Goal: Task Accomplishment & Management: Manage account settings

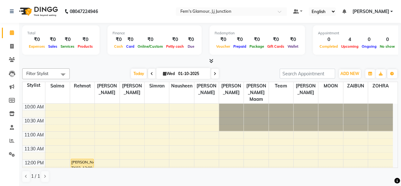
scroll to position [115, 0]
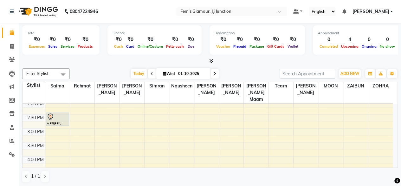
click at [169, 71] on span "Wed" at bounding box center [168, 73] width 15 height 5
select select "10"
select select "2025"
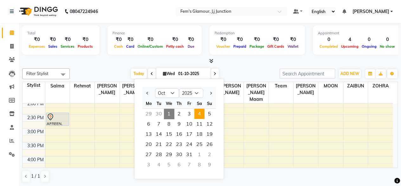
click at [197, 113] on span "4" at bounding box center [199, 113] width 10 height 10
type input "04-10-2025"
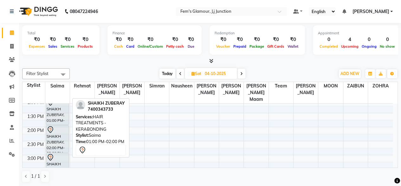
scroll to position [89, 0]
click at [67, 150] on div at bounding box center [57, 151] width 23 height 3
select select "7"
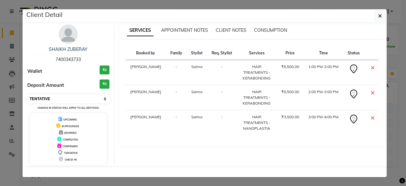
click at [74, 94] on select "Select CONFIRMED TENTATIVE" at bounding box center [69, 98] width 82 height 9
click at [95, 173] on div at bounding box center [206, 171] width 361 height 10
click at [71, 158] on span "CHECK-IN" at bounding box center [71, 159] width 12 height 3
click at [381, 17] on icon "button" at bounding box center [380, 15] width 4 height 5
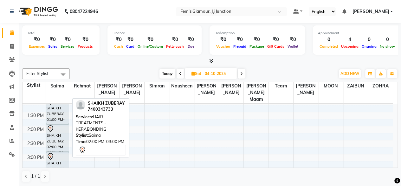
click at [65, 140] on div "SHAIKH ZUBERAY, 02:00 PM-03:00 PM, HAIR TREATMENTS - KERABONDING" at bounding box center [57, 137] width 23 height 27
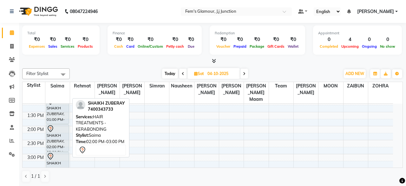
select select "7"
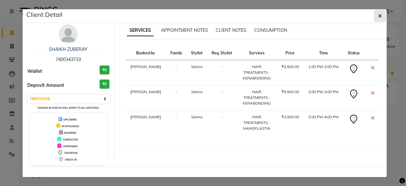
click at [381, 18] on icon "button" at bounding box center [380, 15] width 4 height 5
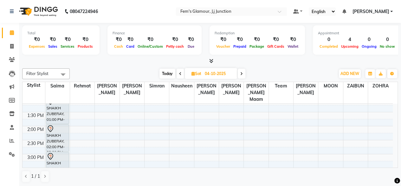
click at [167, 76] on span "Today" at bounding box center [168, 74] width 16 height 10
type input "01-10-2025"
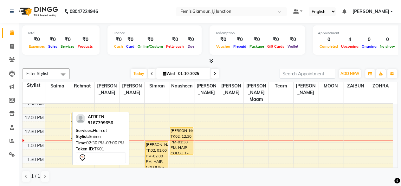
scroll to position [44, 0]
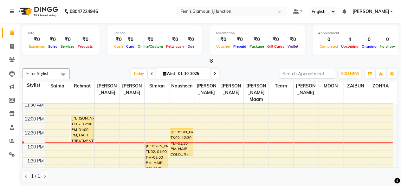
click at [166, 73] on span "Wed" at bounding box center [168, 73] width 15 height 5
select select "10"
select select "2025"
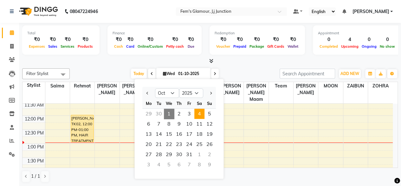
click at [196, 112] on span "4" at bounding box center [199, 113] width 10 height 10
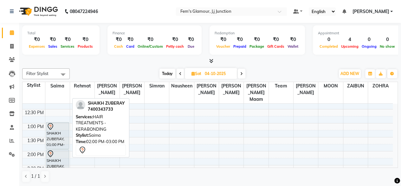
scroll to position [114, 0]
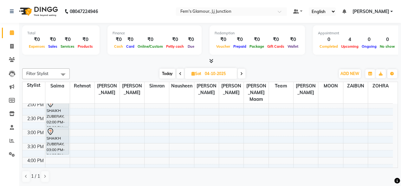
click at [166, 69] on span "Today" at bounding box center [168, 74] width 16 height 10
type input "01-10-2025"
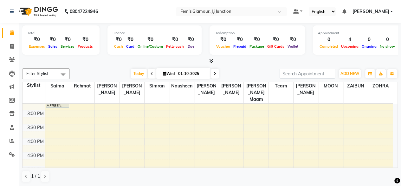
scroll to position [193, 0]
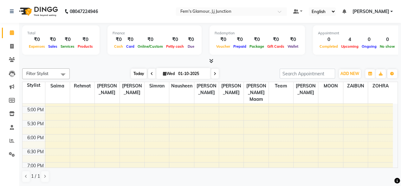
click at [132, 77] on span "Today" at bounding box center [139, 74] width 16 height 10
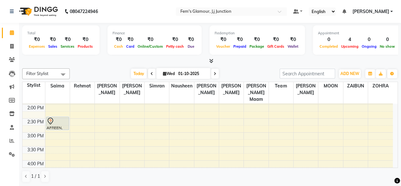
click at [66, 139] on div "10:00 AM 10:30 AM 11:00 AM 11:30 AM 12:00 PM 12:30 PM 1:00 PM 1:30 PM 2:00 PM 2…" at bounding box center [208, 160] width 370 height 335
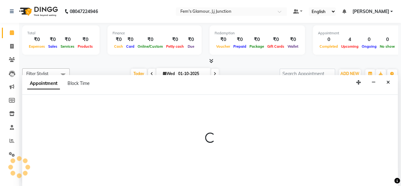
scroll to position [0, 0]
select select "21523"
select select "930"
select select "tentative"
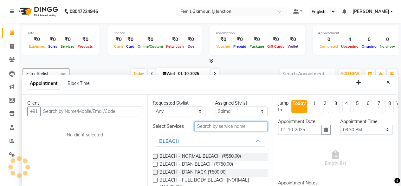
click at [218, 126] on input "text" at bounding box center [230, 126] width 73 height 10
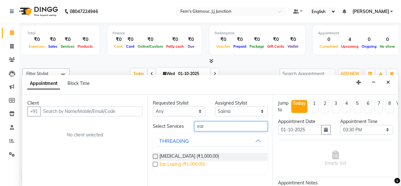
type input "ear"
click at [178, 166] on span "Ear Loping (₹1,000.00)" at bounding box center [182, 164] width 45 height 8
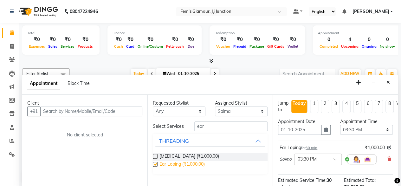
checkbox input "false"
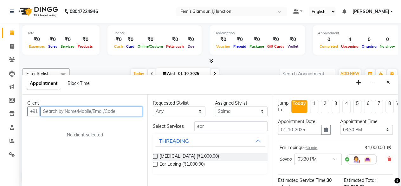
click at [110, 110] on input "text" at bounding box center [91, 111] width 102 height 10
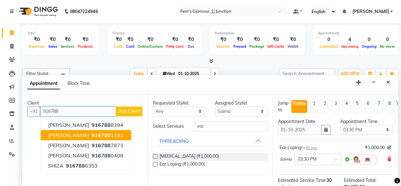
click at [120, 136] on ngb-highlight "916788 1191" at bounding box center [106, 135] width 33 height 6
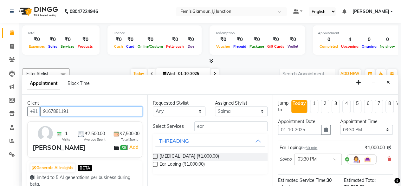
scroll to position [86, 0]
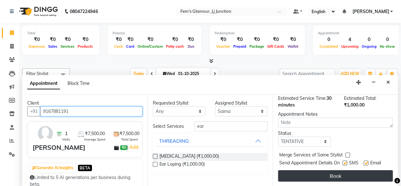
type input "9167881191"
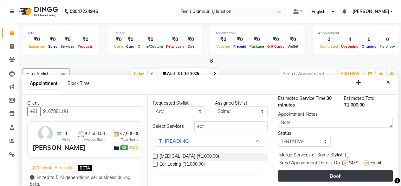
click at [326, 172] on button "Book" at bounding box center [335, 175] width 115 height 11
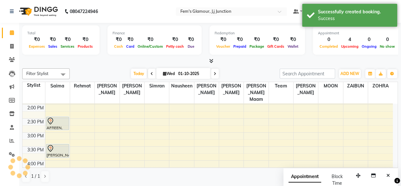
scroll to position [0, 0]
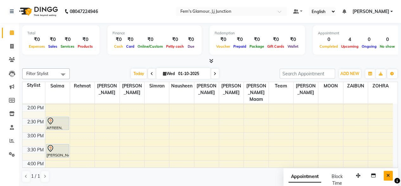
click at [390, 173] on button "Close" at bounding box center [388, 175] width 9 height 10
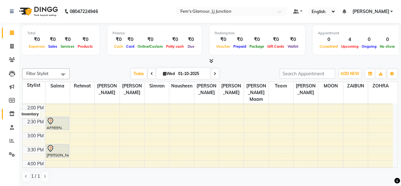
click at [13, 111] on icon at bounding box center [11, 113] width 5 height 5
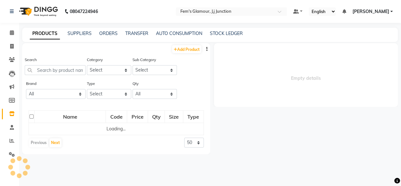
select select
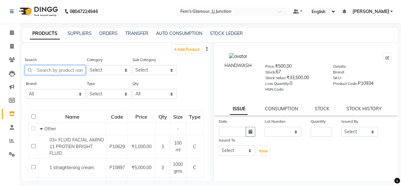
click at [49, 72] on input "text" at bounding box center [55, 70] width 61 height 10
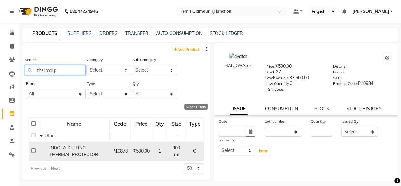
type input "thermal p"
click at [70, 157] on div "INDOLA SETTING THERMAL PROTECTOR" at bounding box center [74, 150] width 68 height 13
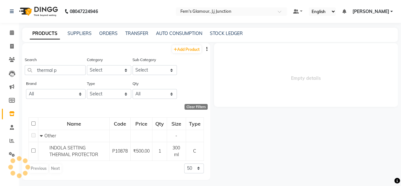
select select
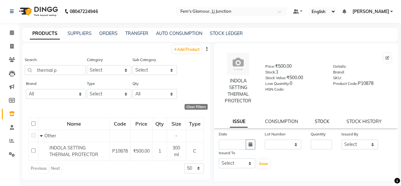
click at [319, 121] on link "STOCK" at bounding box center [322, 121] width 15 height 6
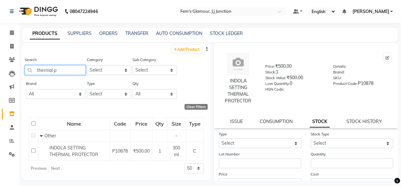
click at [79, 69] on input "thermal p" at bounding box center [55, 70] width 61 height 10
type input "t"
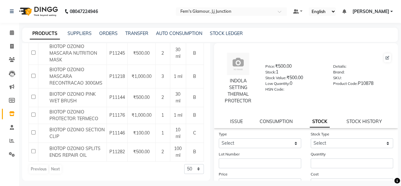
scroll to position [448, 0]
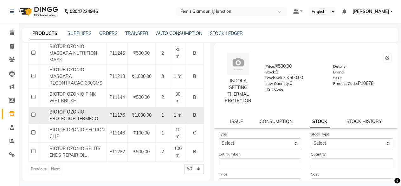
type input "biotop ozo"
click at [87, 121] on span "BIOTOP OZONIO PROTECTOR TERMECO" at bounding box center [73, 115] width 49 height 12
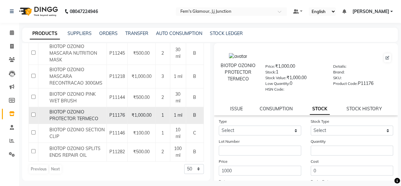
scroll to position [481, 0]
click at [113, 113] on span "P11176" at bounding box center [117, 115] width 16 height 6
click at [85, 111] on span "BIOTOP OZONIO PROTECTOR TERMECO" at bounding box center [73, 115] width 49 height 12
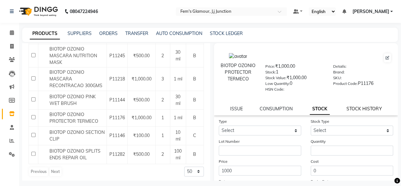
click at [352, 110] on link "STOCK HISTORY" at bounding box center [364, 109] width 35 height 6
select select "all"
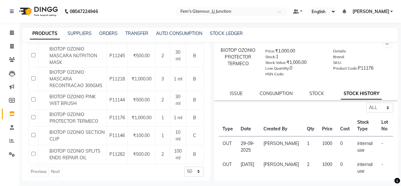
scroll to position [12, 0]
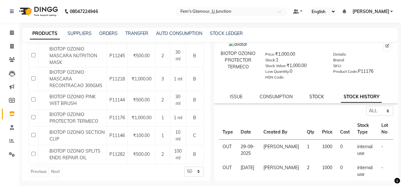
click at [315, 95] on link "STOCK" at bounding box center [317, 97] width 15 height 6
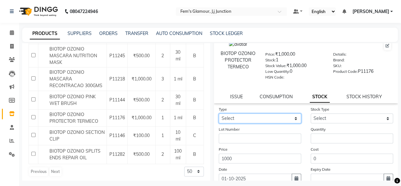
click at [280, 118] on select "Select In Out" at bounding box center [260, 118] width 82 height 10
select select "out"
click at [219, 113] on select "Select In Out" at bounding box center [260, 118] width 82 height 10
select select
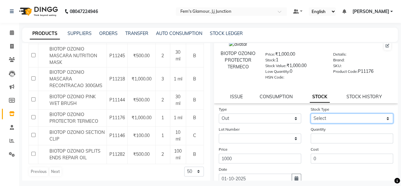
drag, startPoint x: 330, startPoint y: 122, endPoint x: 323, endPoint y: 134, distance: 14.0
click at [323, 134] on form "Type Select In Out Stock Type Select Internal Use Damaged Expired Adjustment Re…" at bounding box center [306, 151] width 175 height 90
select select "internal use"
click at [311, 113] on select "Select Internal Use Damaged Expired Adjustment Return Other" at bounding box center [352, 118] width 82 height 10
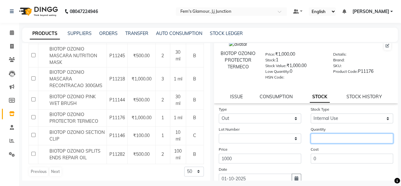
click at [323, 134] on input "number" at bounding box center [352, 138] width 82 height 10
type input "1"
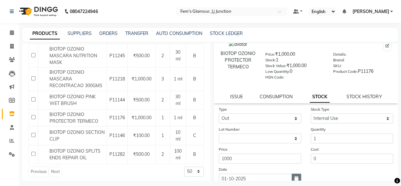
click at [295, 178] on icon "button" at bounding box center [297, 178] width 4 height 4
select select "10"
select select "2025"
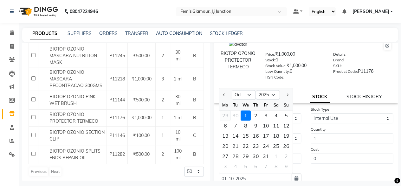
click at [225, 115] on div "29" at bounding box center [225, 115] width 10 height 10
type input "29-09-2025"
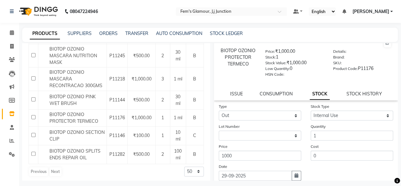
scroll to position [64, 0]
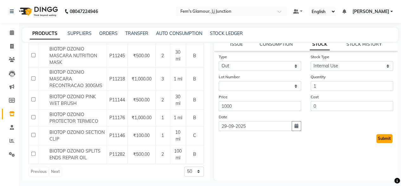
click at [376, 135] on button "Submit" at bounding box center [384, 138] width 16 height 9
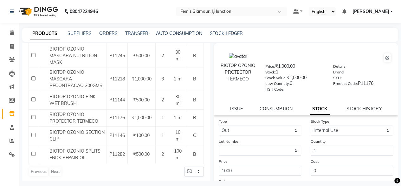
select select
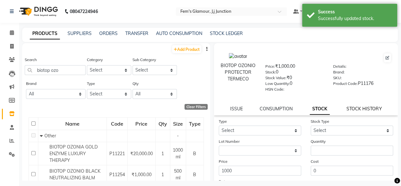
click at [351, 110] on link "STOCK HISTORY" at bounding box center [364, 109] width 35 height 6
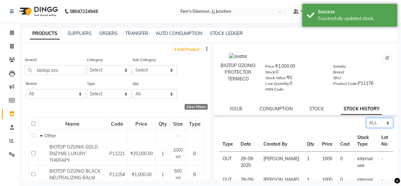
click at [373, 119] on select "Select ALL IN OUT" at bounding box center [379, 123] width 27 height 10
click at [366, 118] on select "Select ALL IN OUT" at bounding box center [379, 123] width 27 height 10
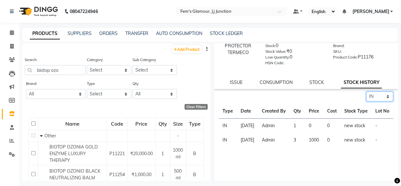
scroll to position [23, 0]
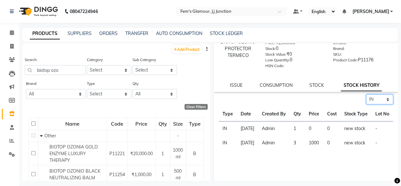
click at [374, 101] on select "Select ALL IN OUT" at bounding box center [379, 99] width 27 height 10
select select "out"
click at [366, 94] on select "Select ALL IN OUT" at bounding box center [379, 99] width 27 height 10
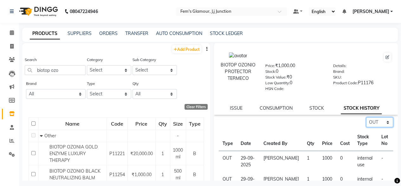
scroll to position [0, 0]
click at [13, 36] on span at bounding box center [11, 32] width 11 height 7
